Goal: Find specific page/section: Find specific page/section

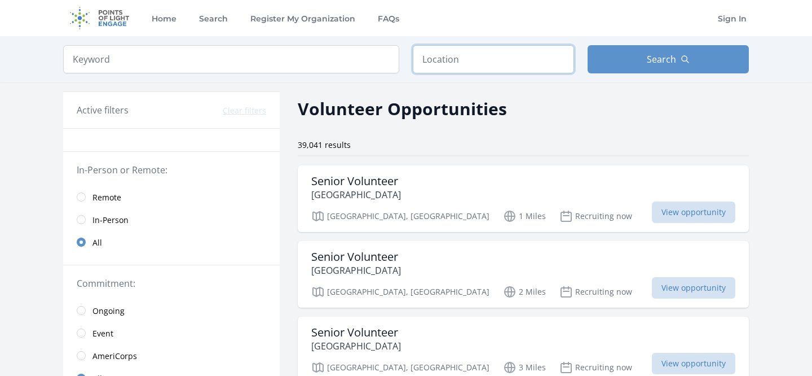
click at [485, 59] on input "text" at bounding box center [493, 59] width 161 height 28
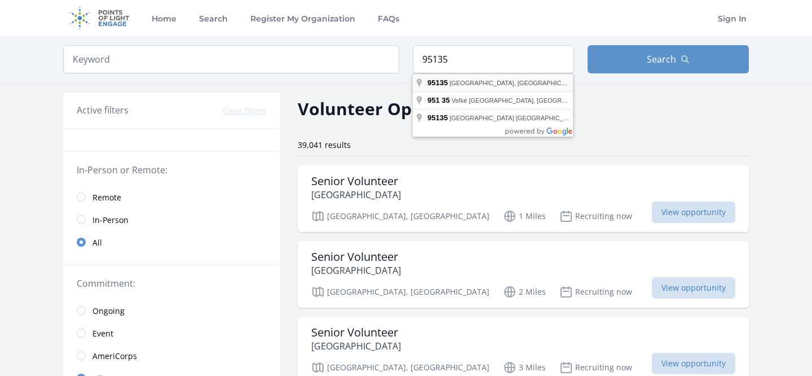
type input "San Jose, CA 95135, USA"
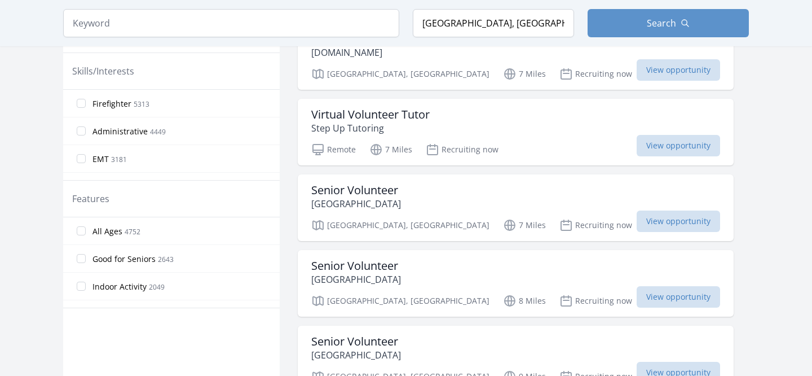
scroll to position [522, 0]
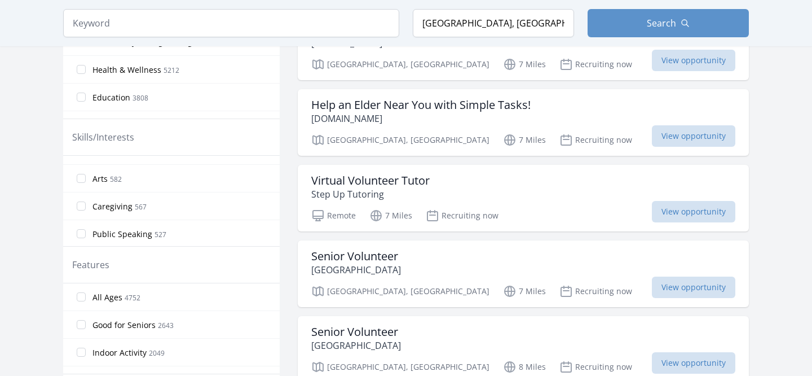
scroll to position [647, 0]
click at [322, 197] on p "Step Up Tutoring" at bounding box center [370, 194] width 118 height 14
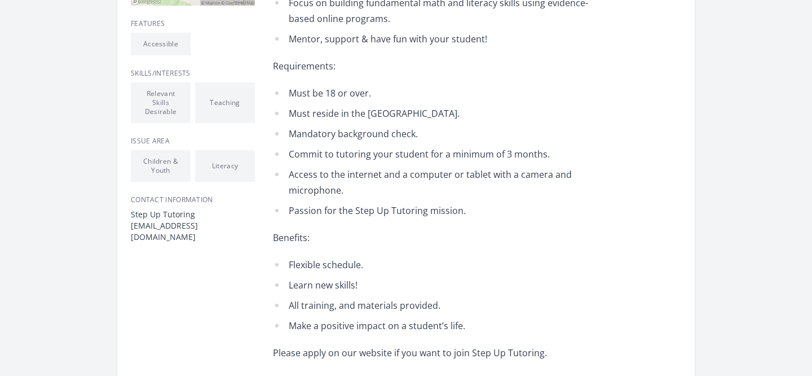
scroll to position [443, 0]
